Goal: Task Accomplishment & Management: Use online tool/utility

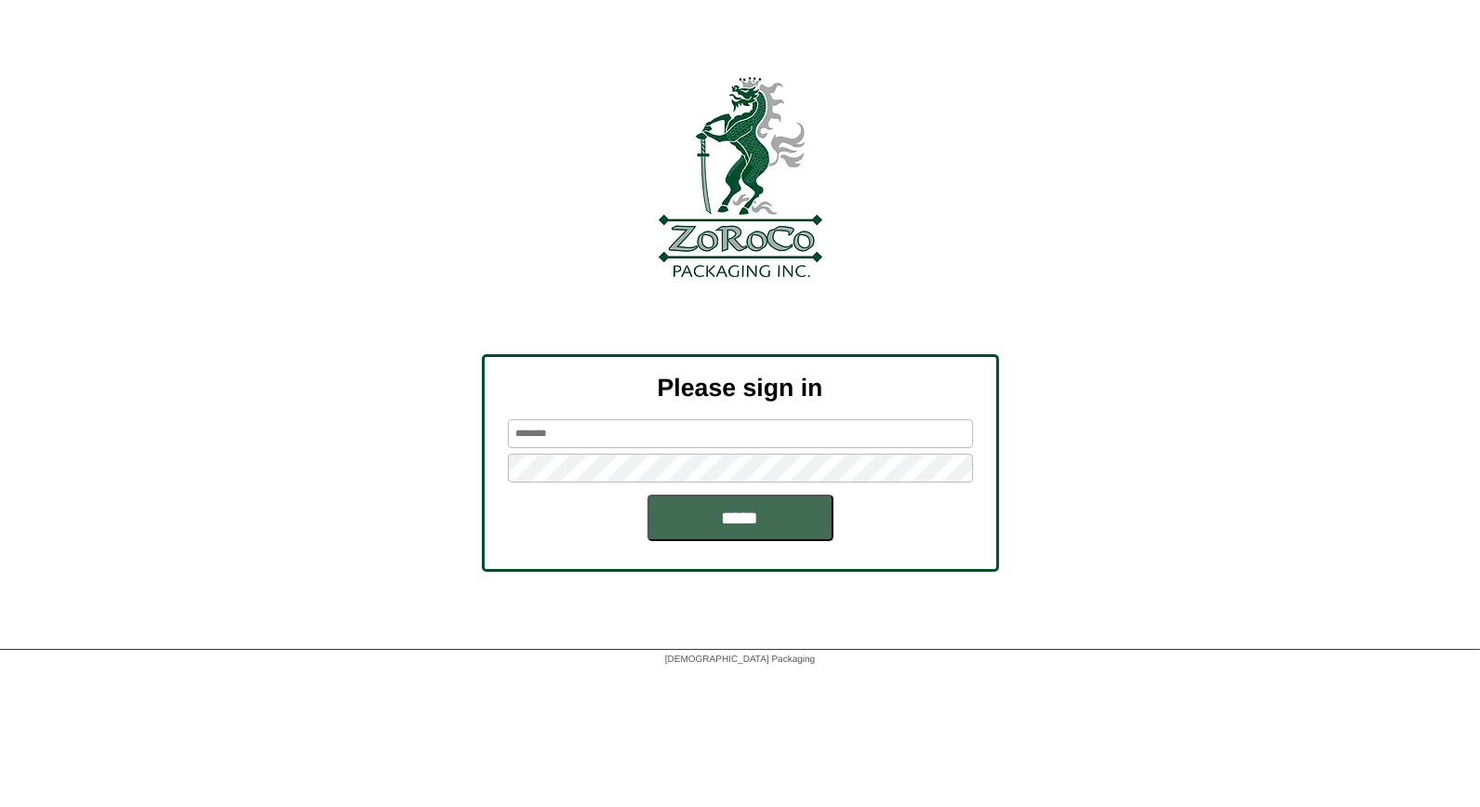
type input "*****"
click at [754, 518] on input "*****" at bounding box center [740, 518] width 186 height 47
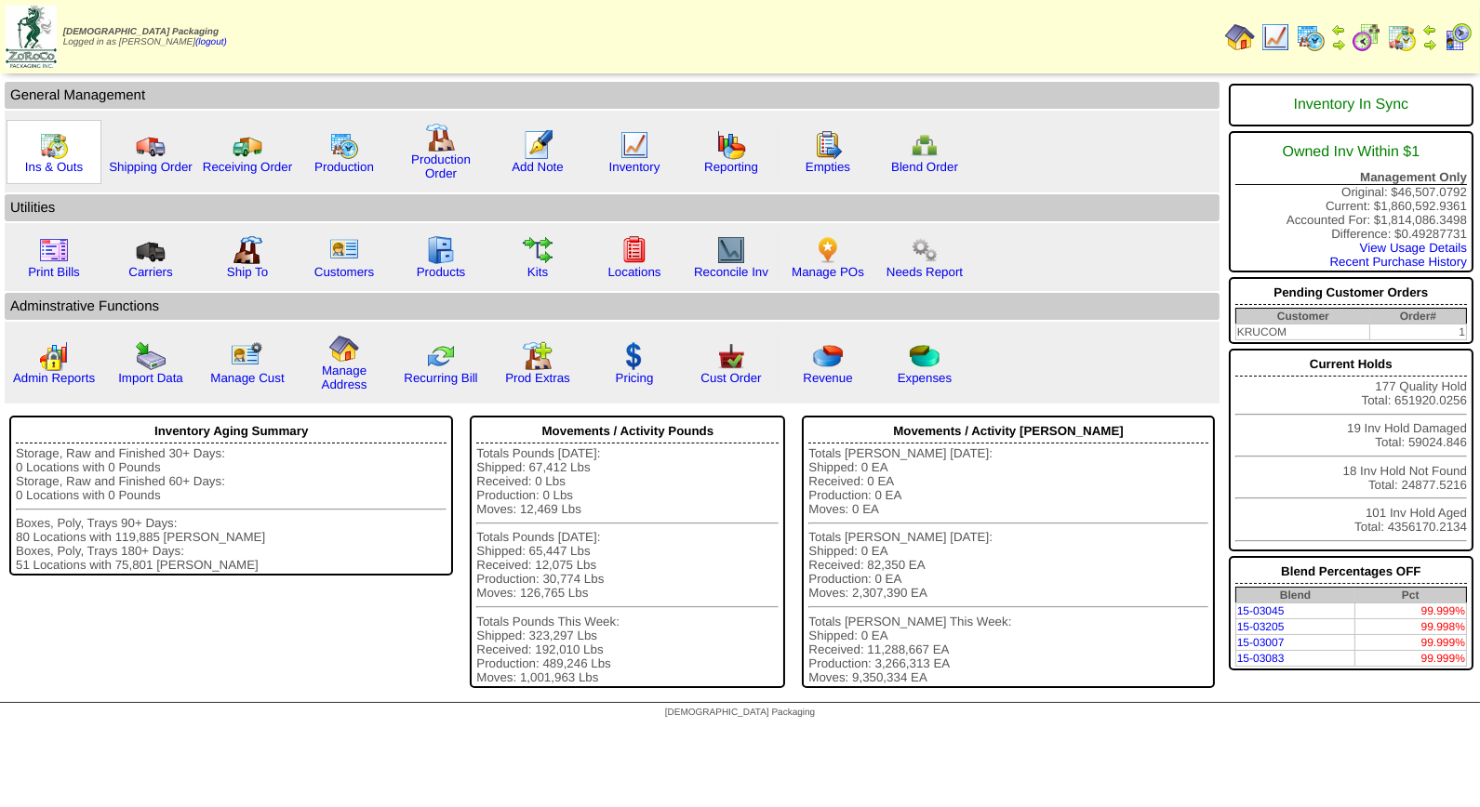
click at [52, 147] on img at bounding box center [54, 145] width 30 height 30
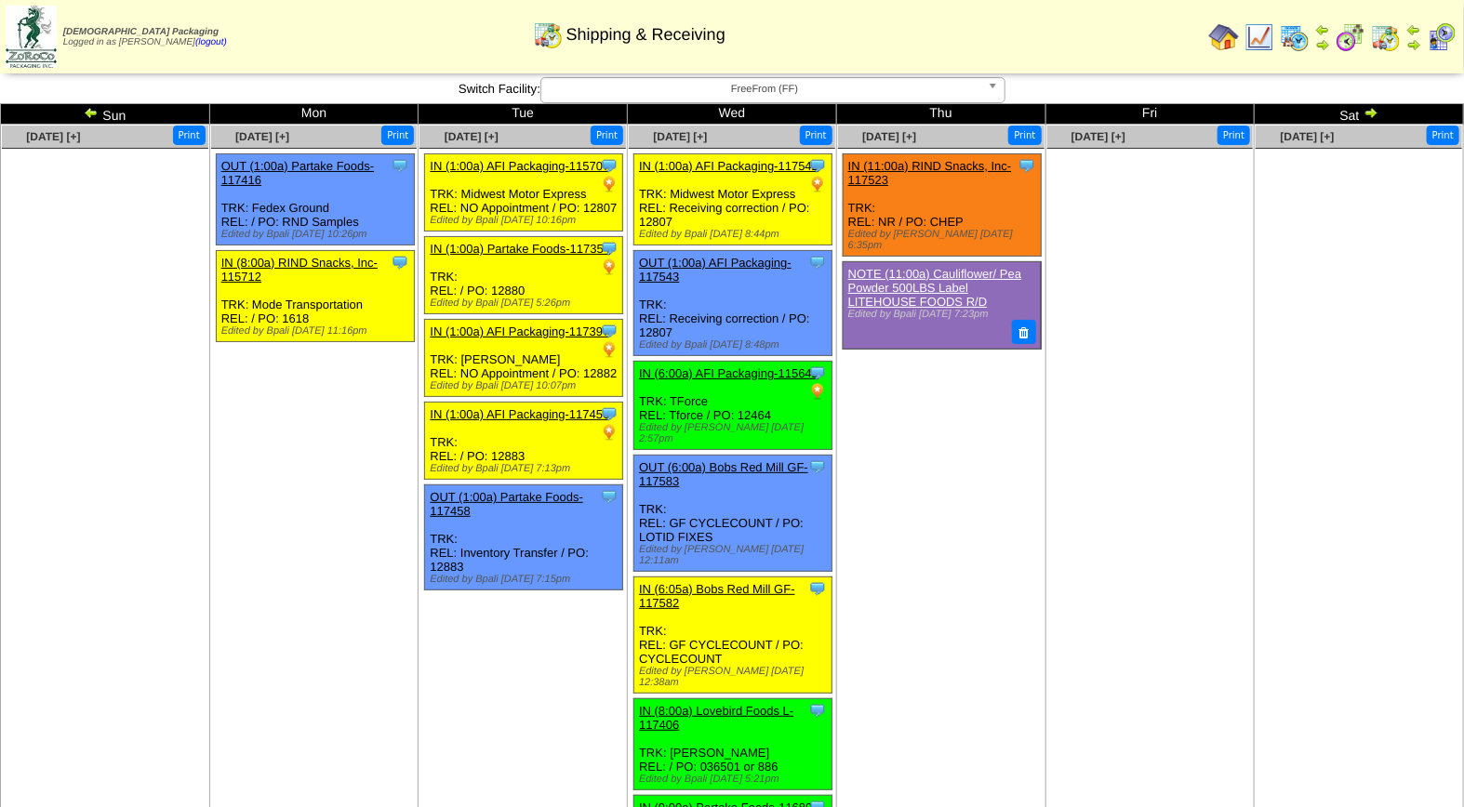
click at [1445, 38] on img at bounding box center [1442, 37] width 30 height 30
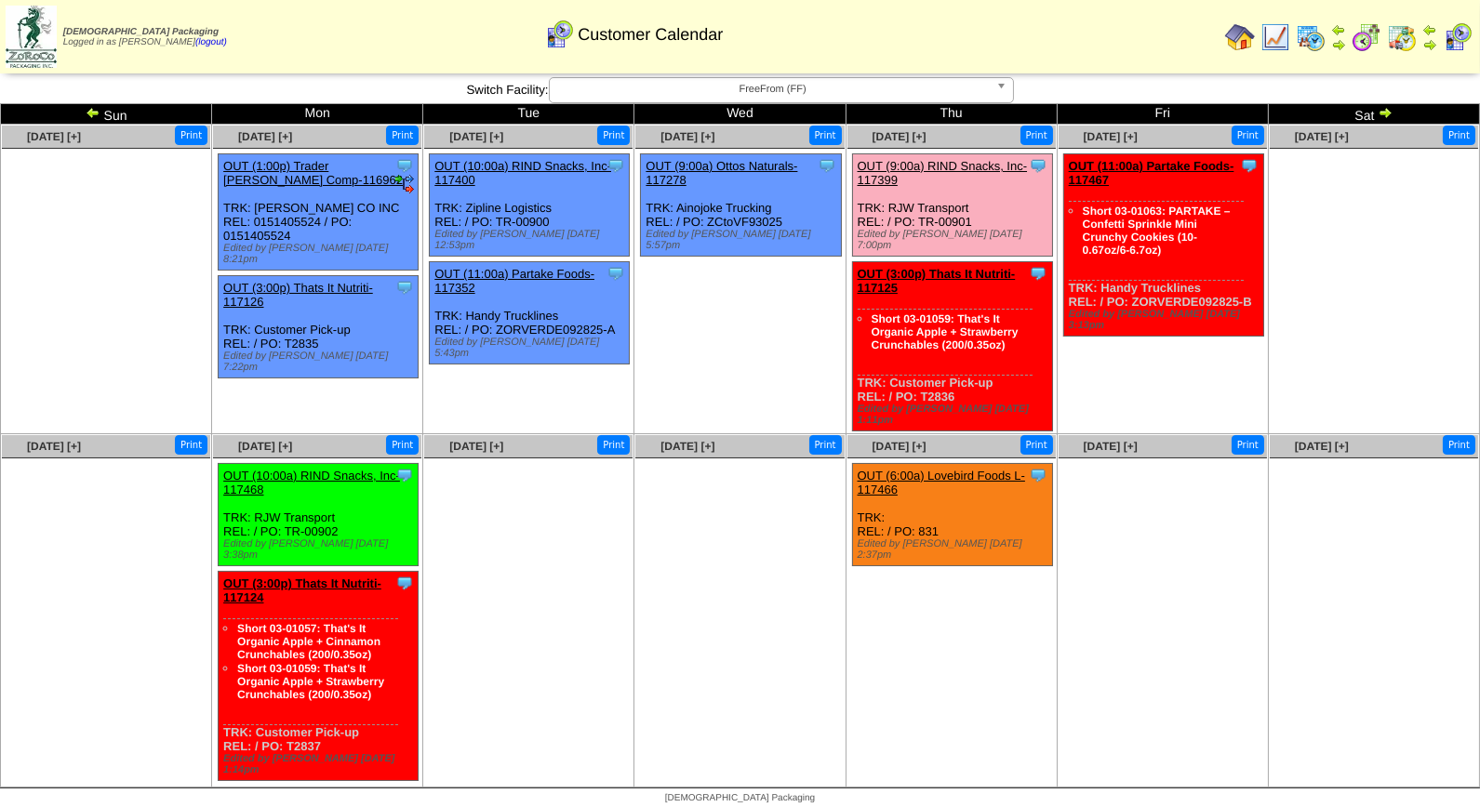
click at [784, 97] on span "FreeFrom (FF)" at bounding box center [773, 89] width 432 height 22
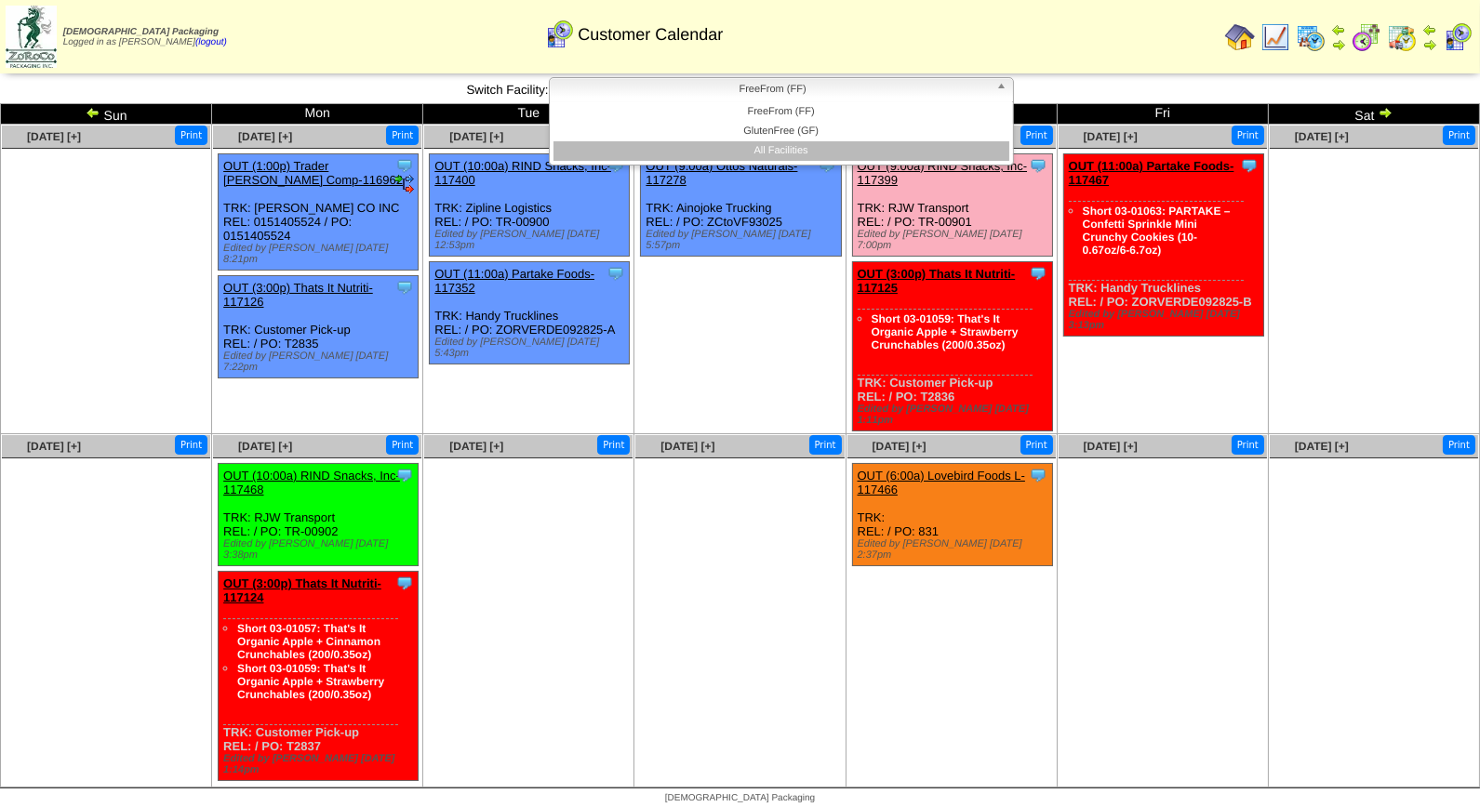
click at [778, 152] on li "All Facilities" at bounding box center [781, 151] width 456 height 20
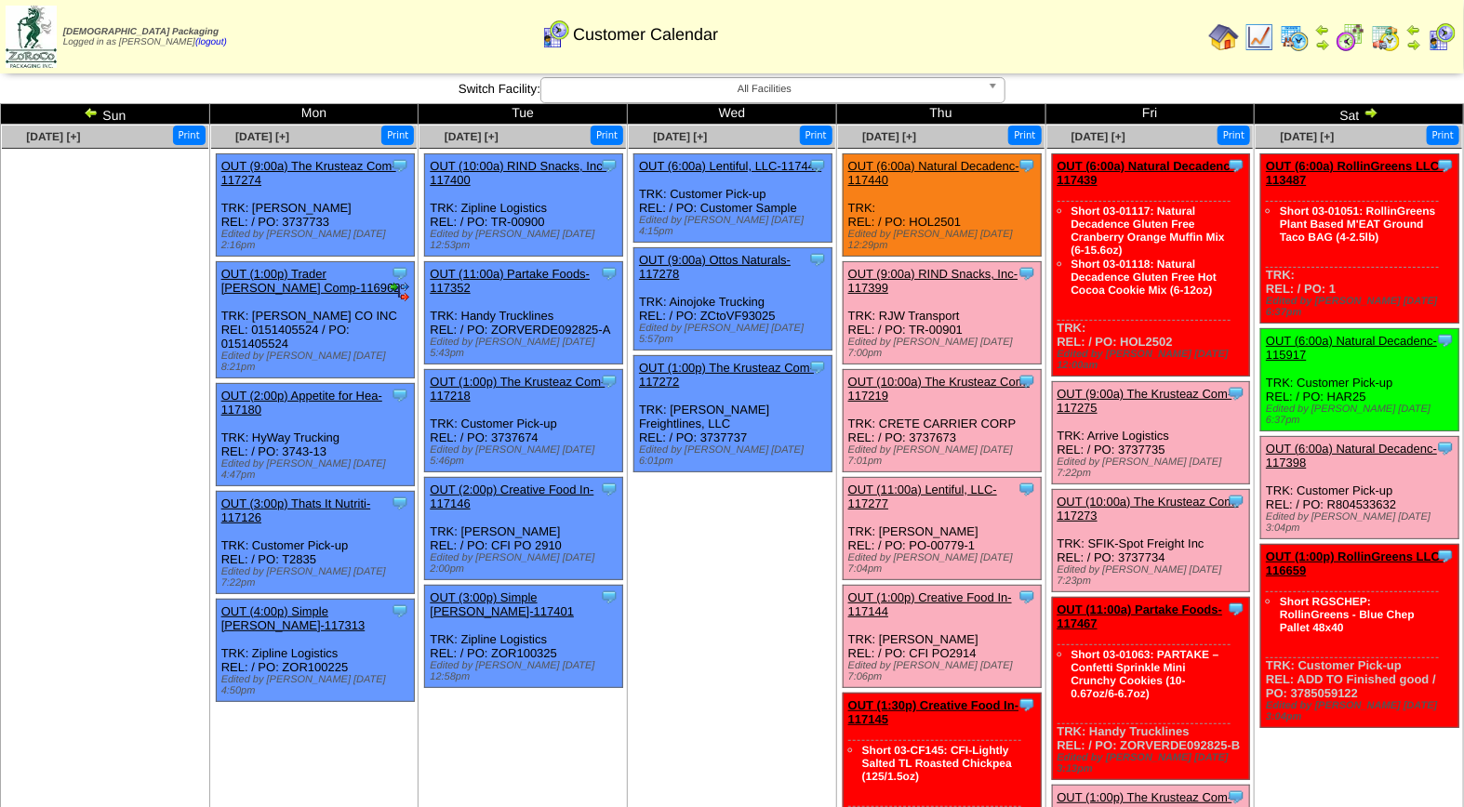
click at [960, 375] on link "OUT (10:00a) The Krusteaz Com-117219" at bounding box center [938, 389] width 181 height 28
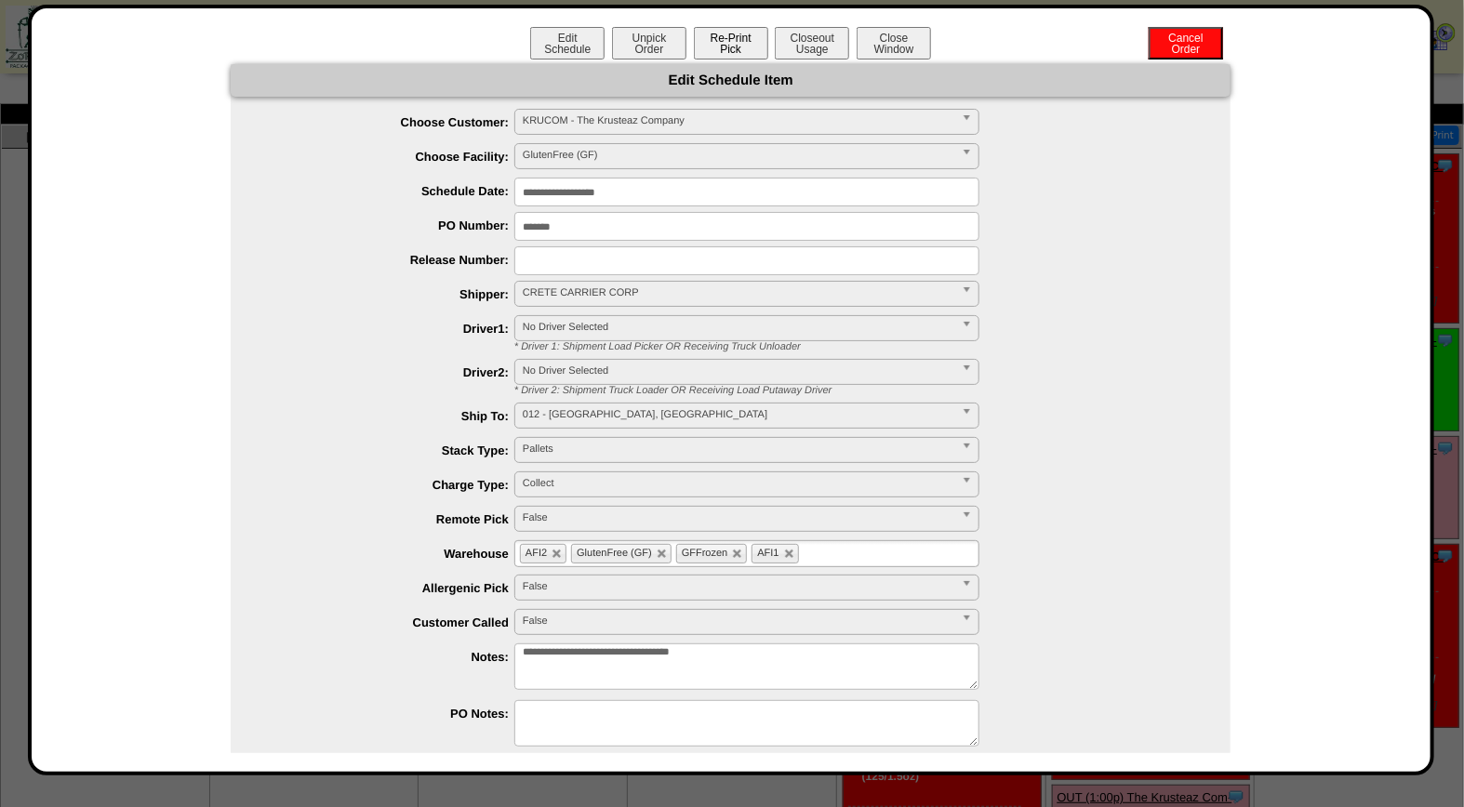
click at [737, 47] on button "Re-Print Pick" at bounding box center [731, 43] width 74 height 33
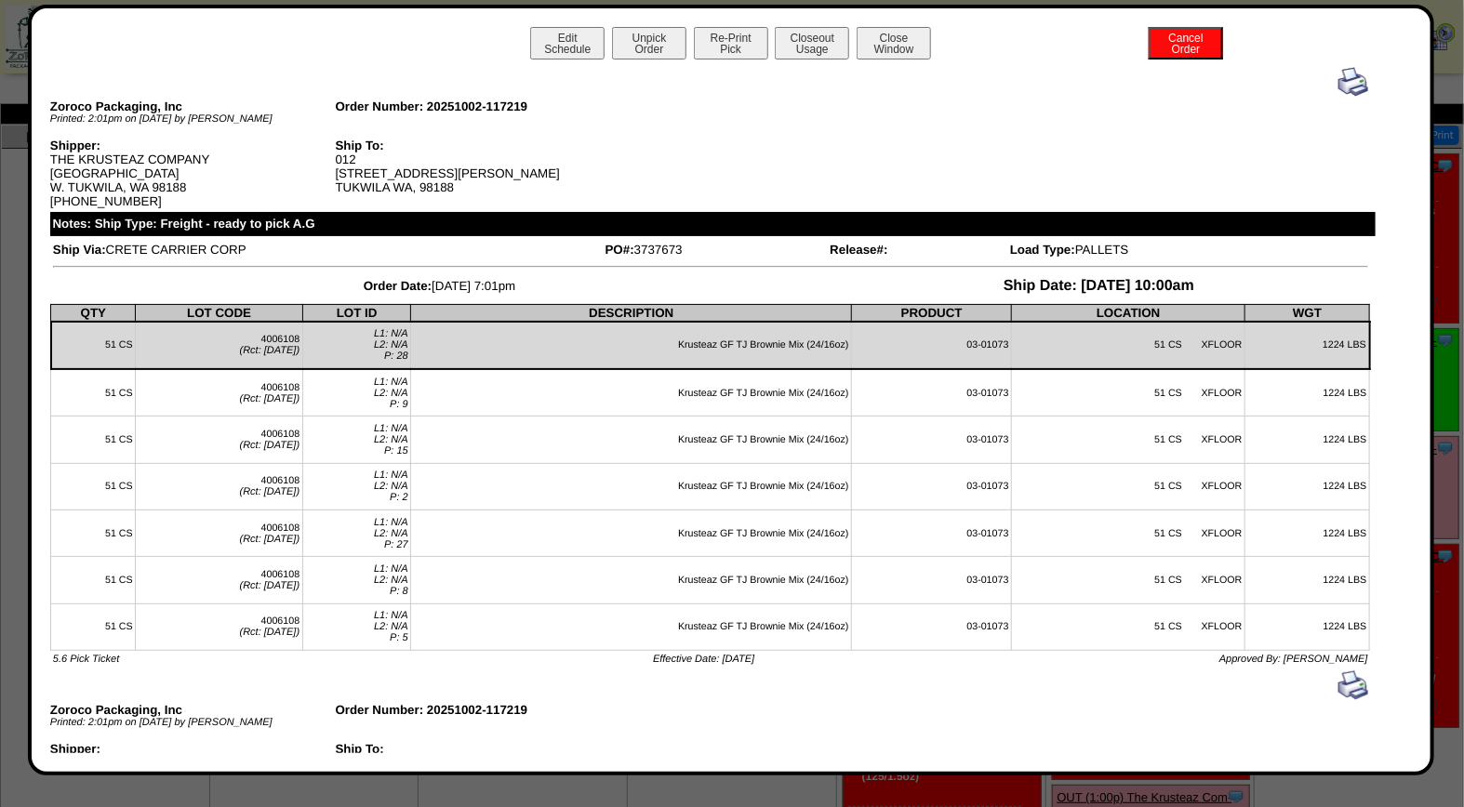
click at [1339, 82] on img at bounding box center [1354, 82] width 30 height 30
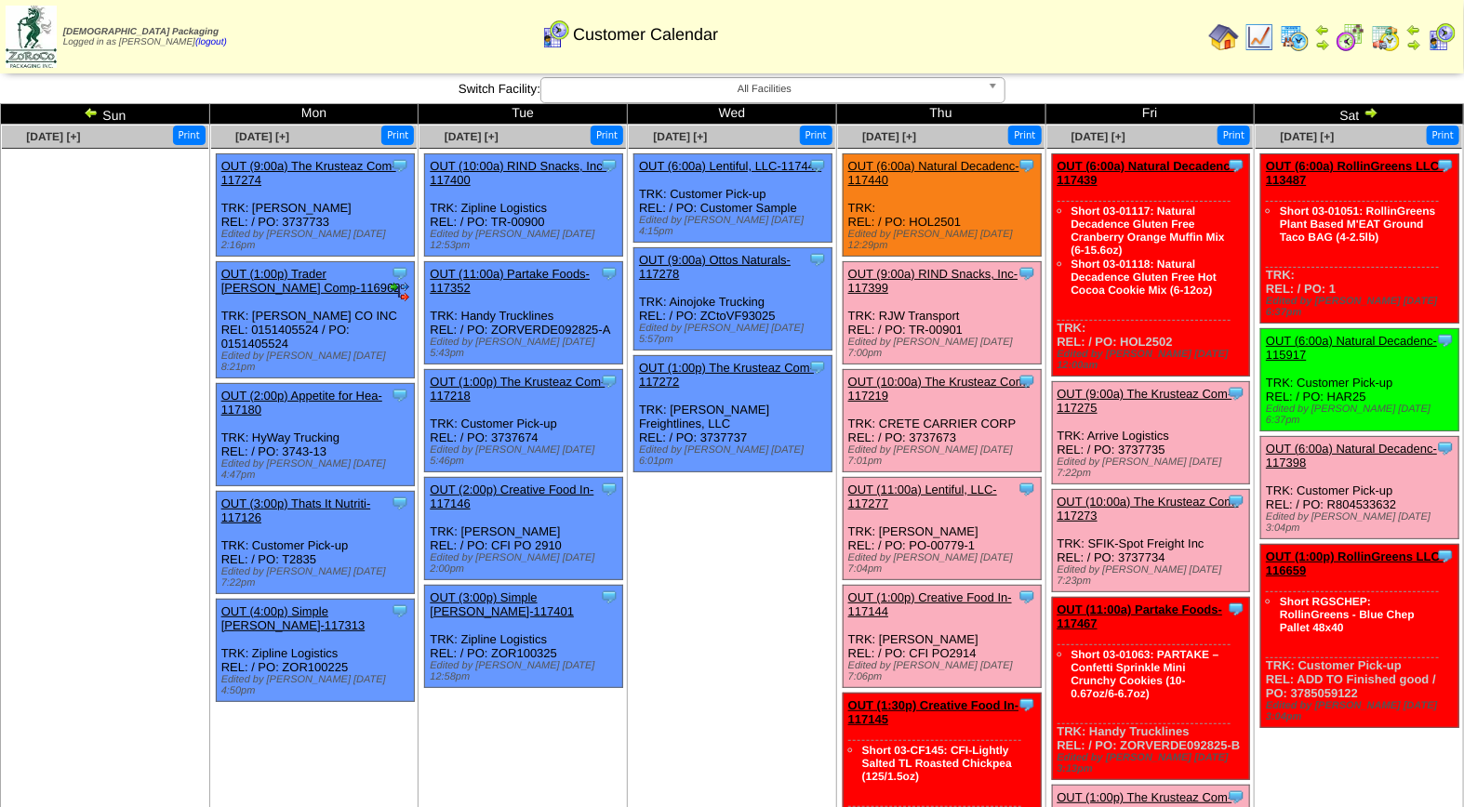
click at [926, 483] on link "OUT (11:00a) Lentiful, LLC-117277" at bounding box center [922, 497] width 149 height 28
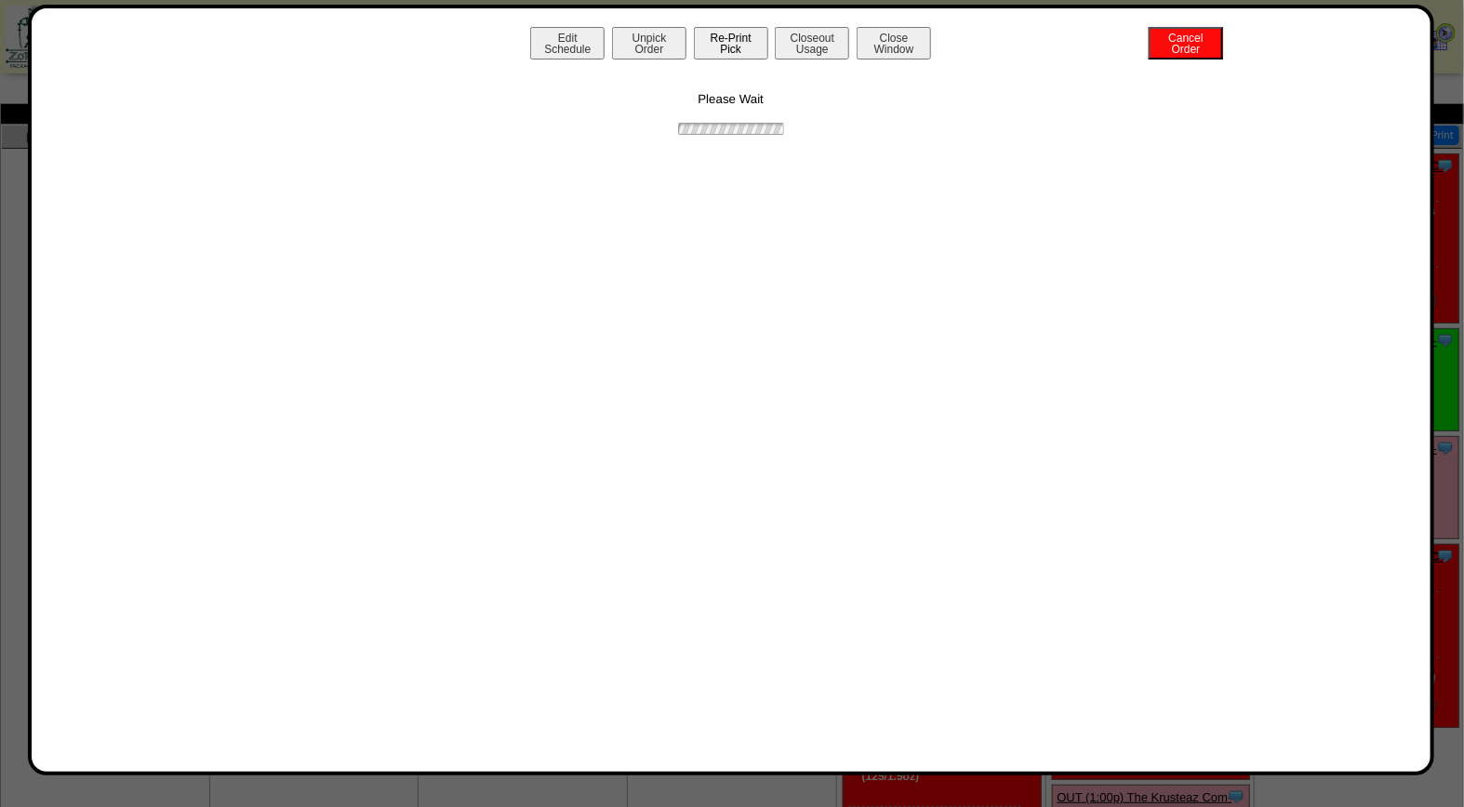
click at [726, 42] on button "Re-Print Pick" at bounding box center [731, 43] width 74 height 33
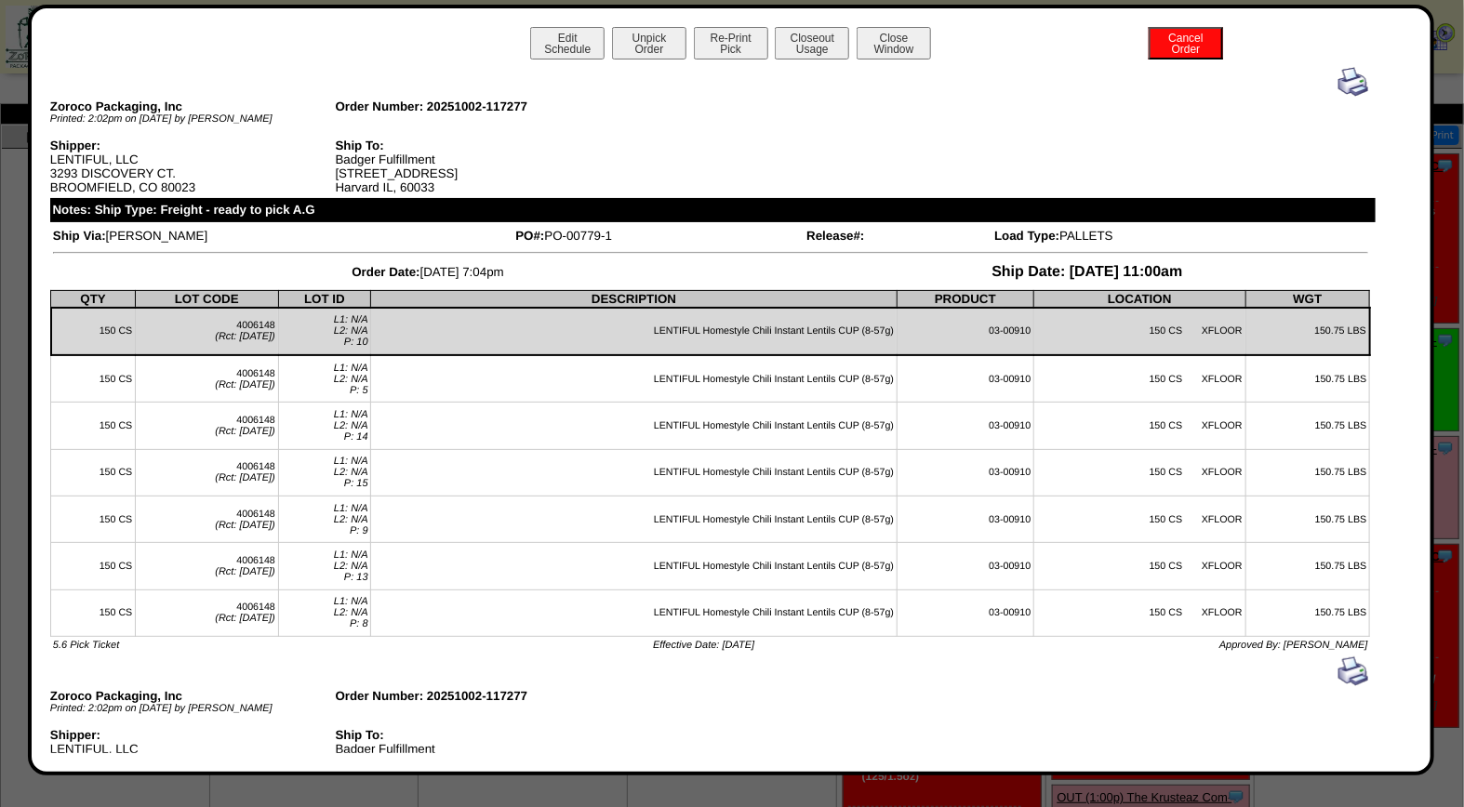
click at [1341, 76] on img at bounding box center [1354, 82] width 30 height 30
